Goal: Navigation & Orientation: Find specific page/section

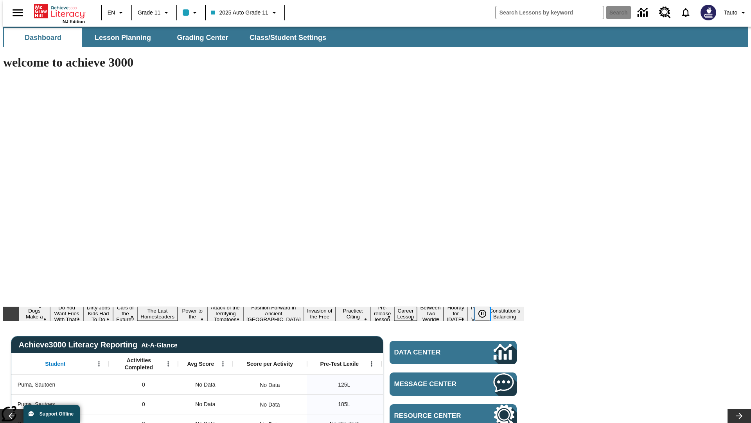
click at [486, 309] on icon "Pause" at bounding box center [482, 313] width 9 height 9
click at [43, 301] on button "Diving Dogs Make a Splash" at bounding box center [31, 313] width 24 height 25
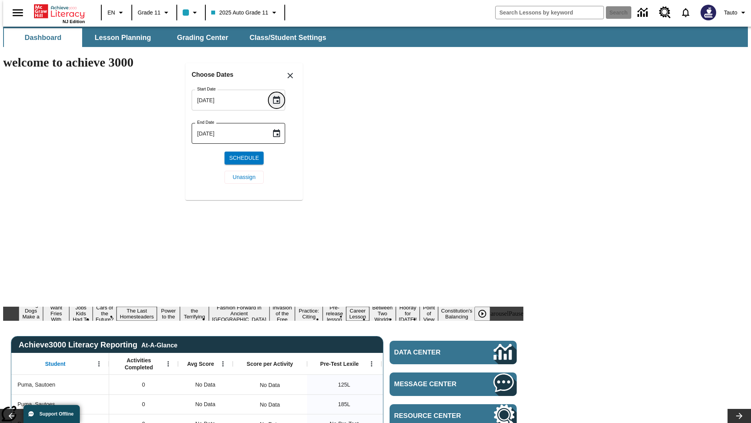
click at [279, 100] on icon "Choose date, selected date is Oct 9, 2025" at bounding box center [276, 100] width 7 height 8
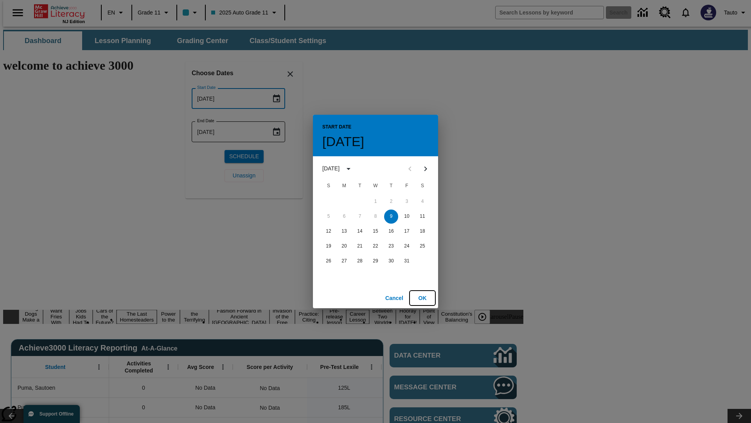
click at [423, 297] on button "OK" at bounding box center [422, 298] width 25 height 14
